Goal: Information Seeking & Learning: Learn about a topic

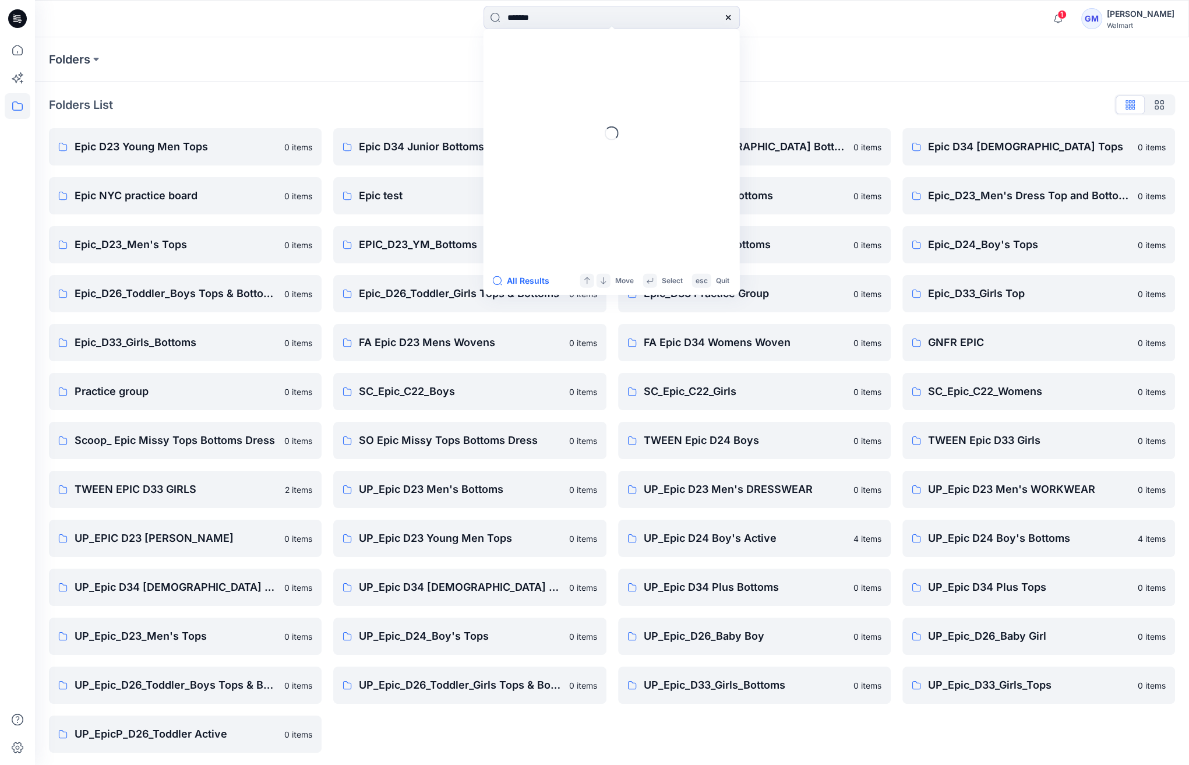
type input "********"
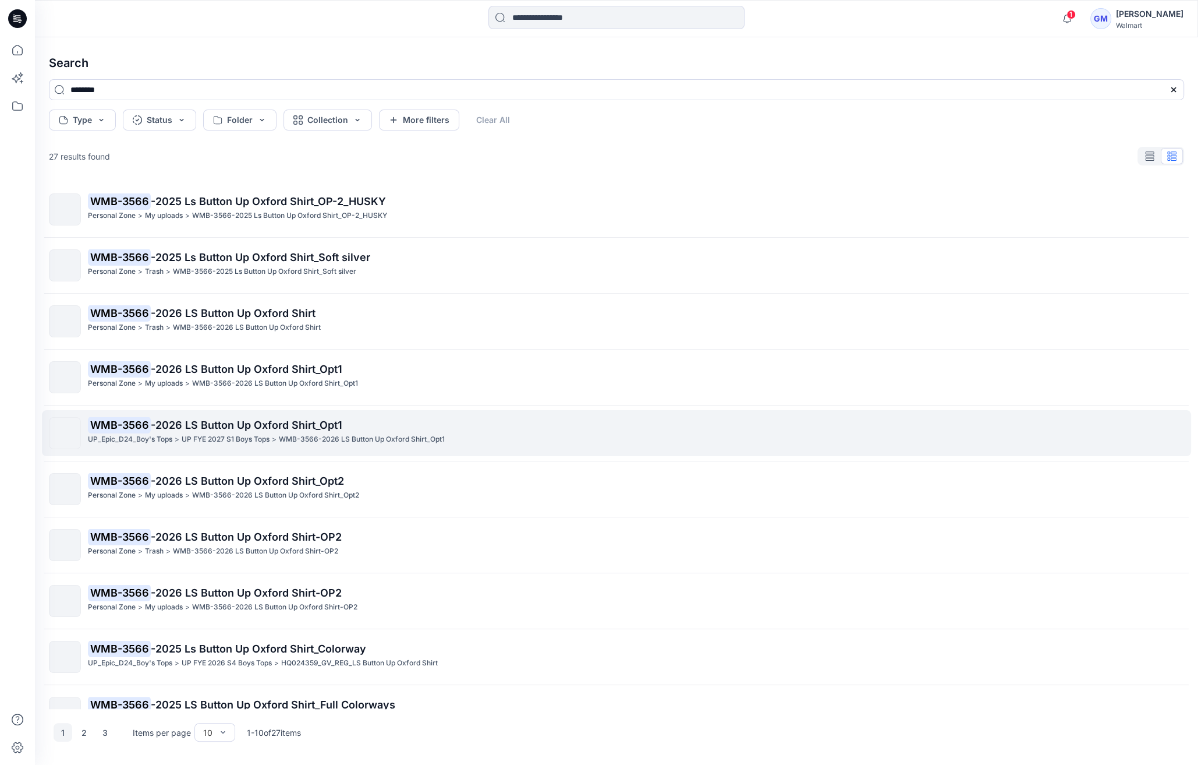
click at [262, 420] on span "-2026 LS Button Up Oxford Shirt_Opt1" at bounding box center [247, 425] width 192 height 12
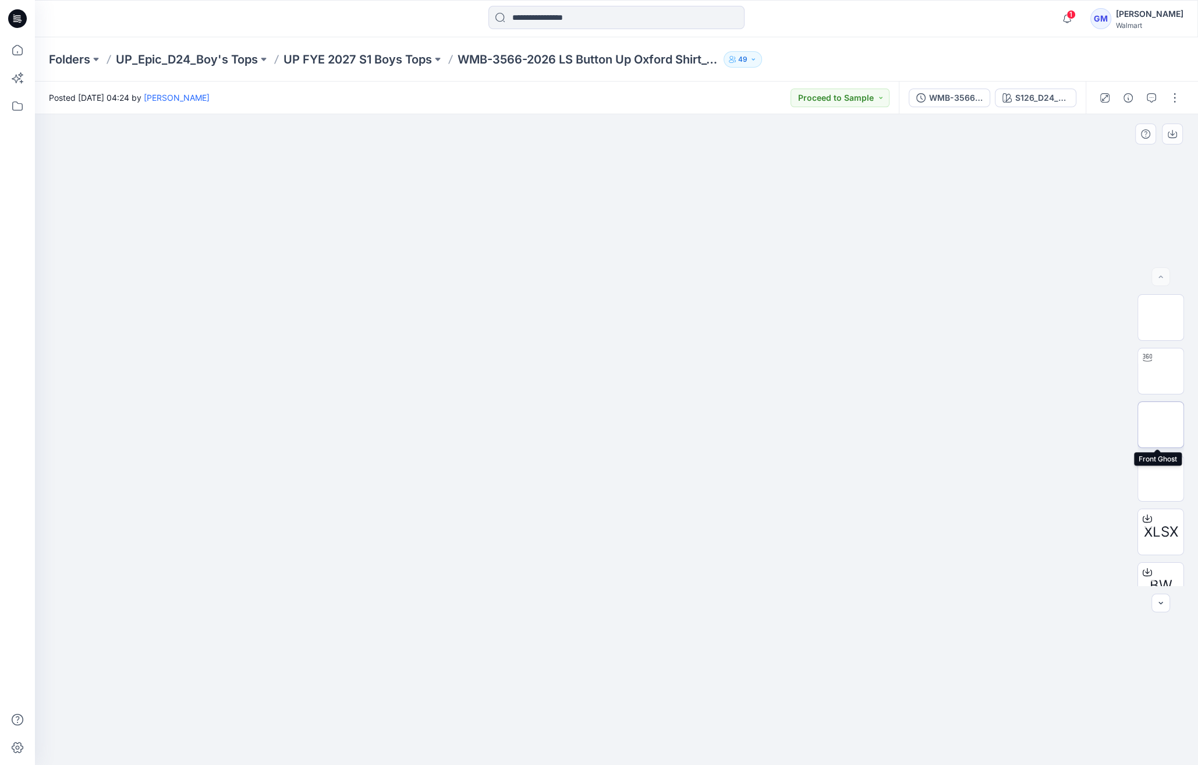
click at [1161, 425] on img at bounding box center [1161, 425] width 0 height 0
click at [1161, 371] on img at bounding box center [1161, 371] width 0 height 0
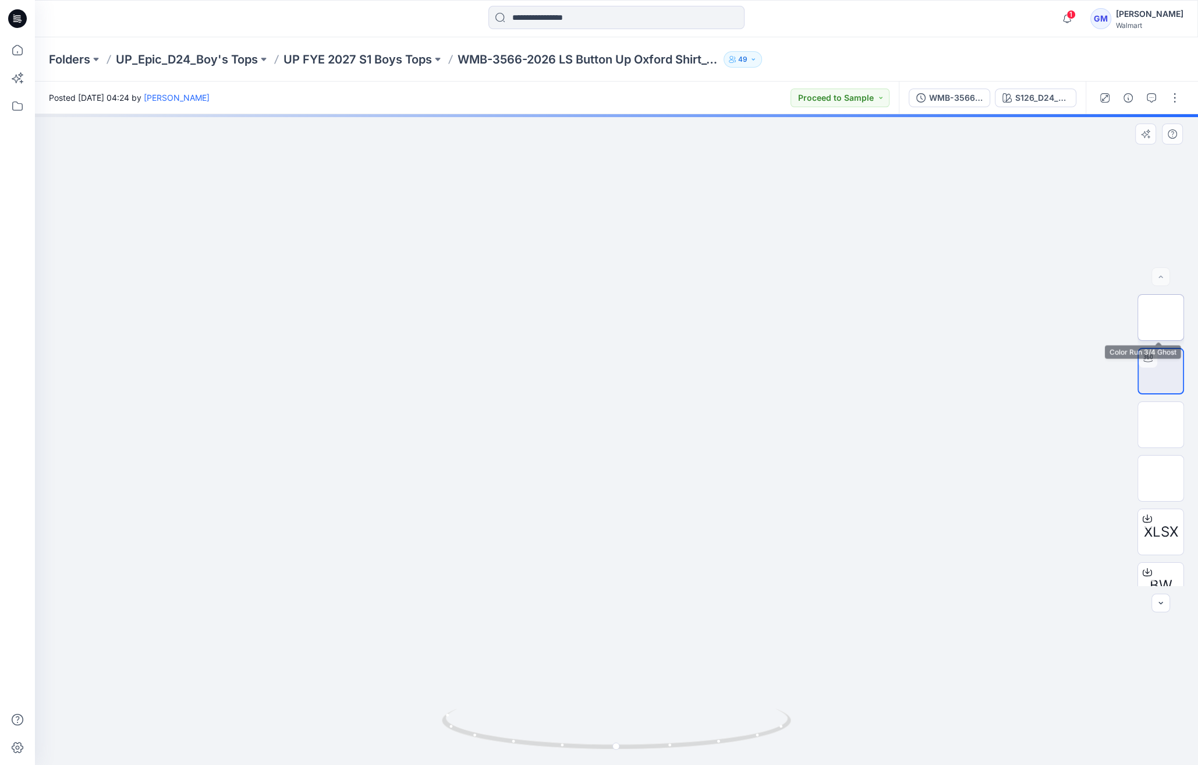
click at [1161, 317] on img at bounding box center [1161, 317] width 0 height 0
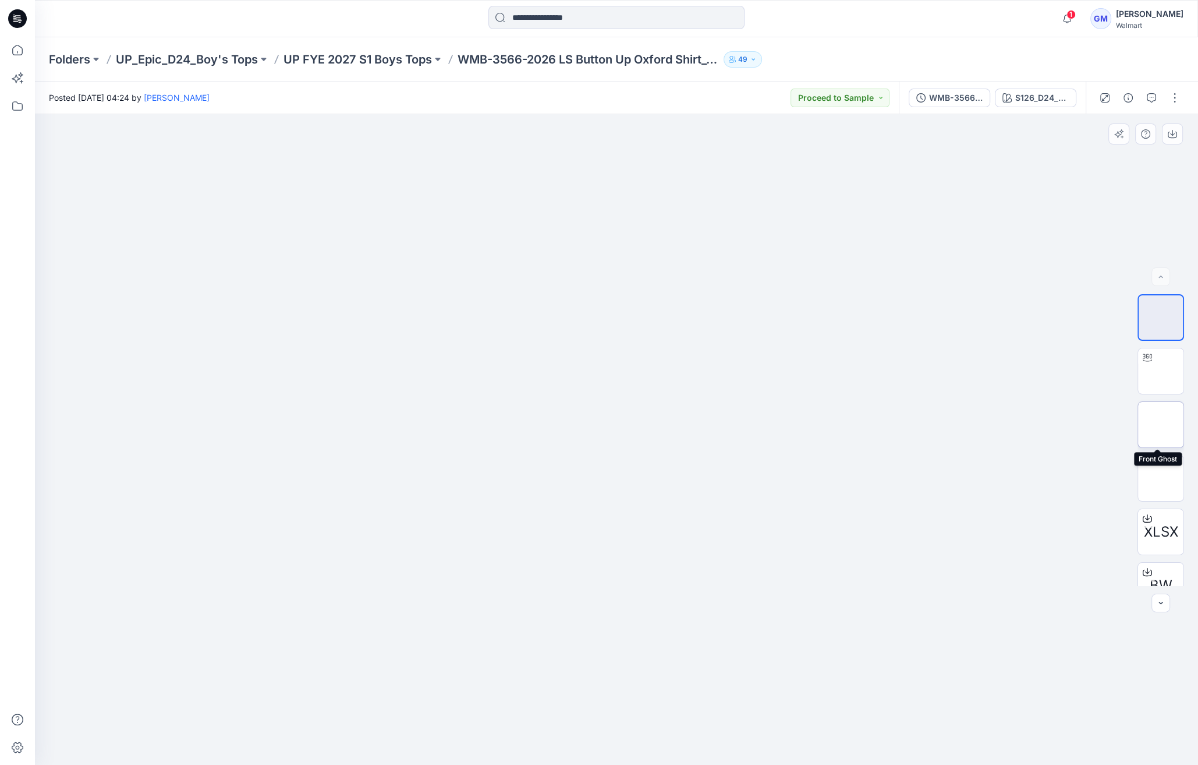
click at [1161, 425] on img at bounding box center [1161, 425] width 0 height 0
click at [381, 61] on p "UP FYE 2027 S1 Boys Tops" at bounding box center [358, 59] width 148 height 16
